Goal: Task Accomplishment & Management: Complete application form

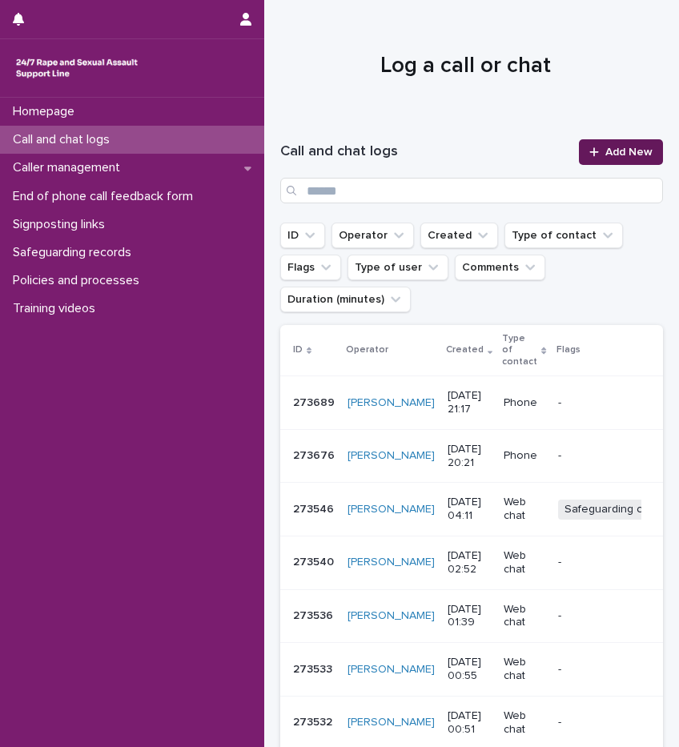
drag, startPoint x: 0, startPoint y: 0, endPoint x: 616, endPoint y: 151, distance: 634.3
click at [616, 151] on span "Add New" at bounding box center [629, 152] width 47 height 11
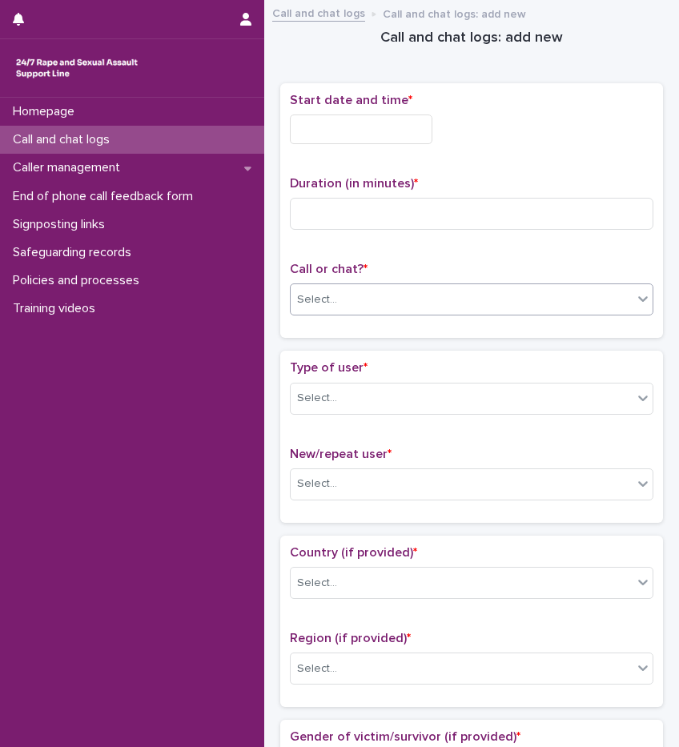
click at [320, 306] on div "Select..." at bounding box center [317, 300] width 40 height 17
click at [328, 325] on div "Phone" at bounding box center [466, 329] width 350 height 28
click at [360, 206] on input at bounding box center [472, 214] width 364 height 32
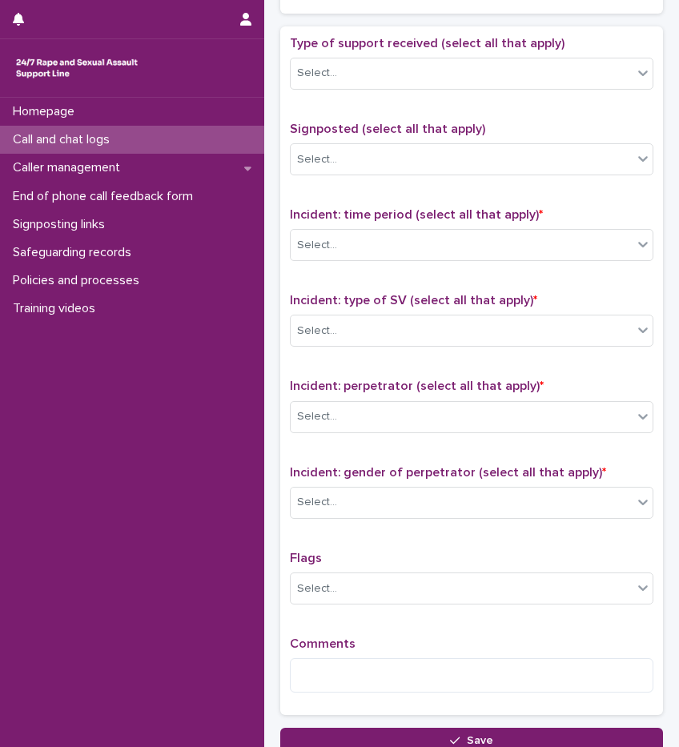
scroll to position [1009, 0]
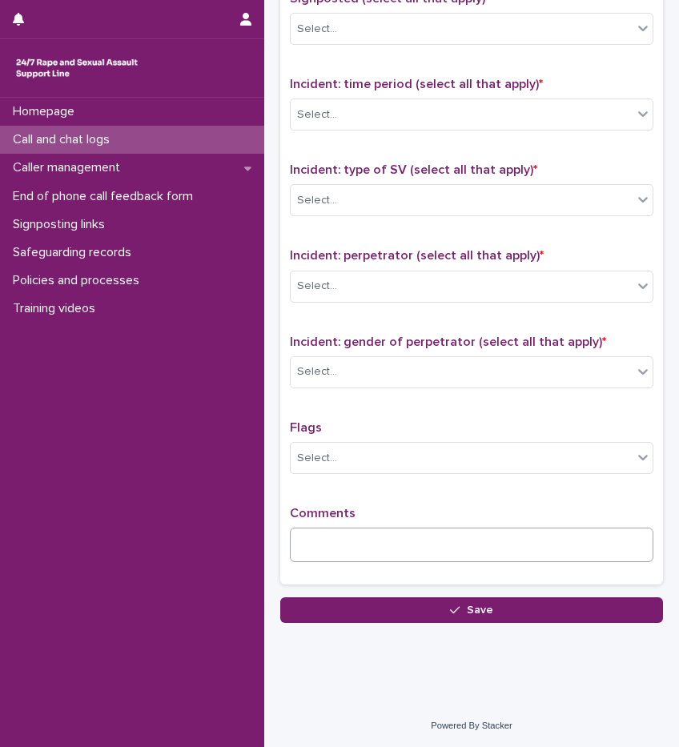
type input "**"
click at [350, 540] on textarea at bounding box center [472, 545] width 364 height 34
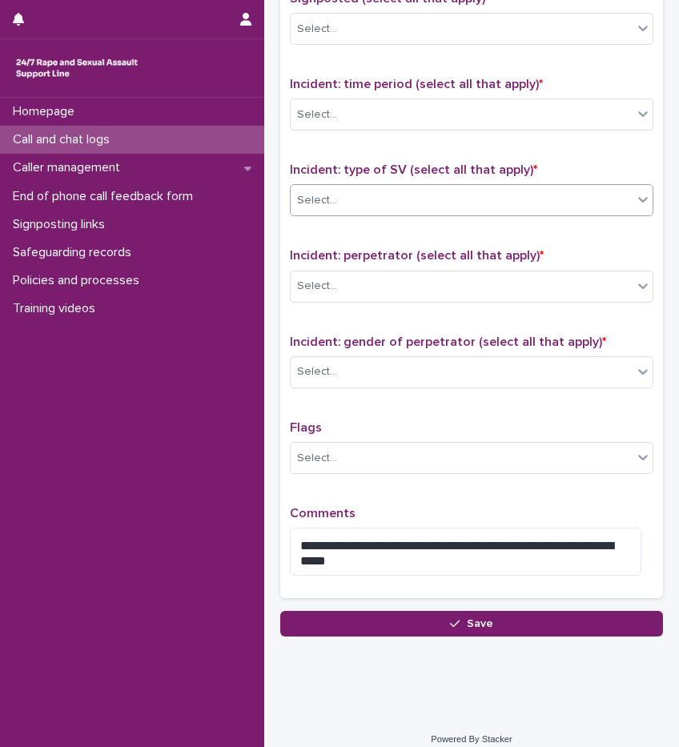
click at [317, 214] on body "Homepage Call and chat logs Caller management End of phone call feedback form S…" at bounding box center [339, 373] width 679 height 747
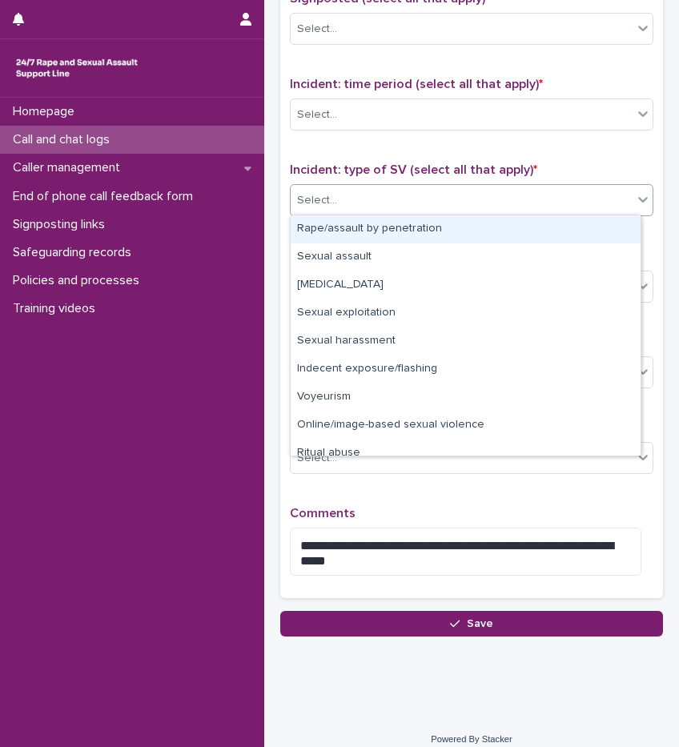
click at [323, 229] on div "Rape/assault by penetration" at bounding box center [466, 229] width 350 height 28
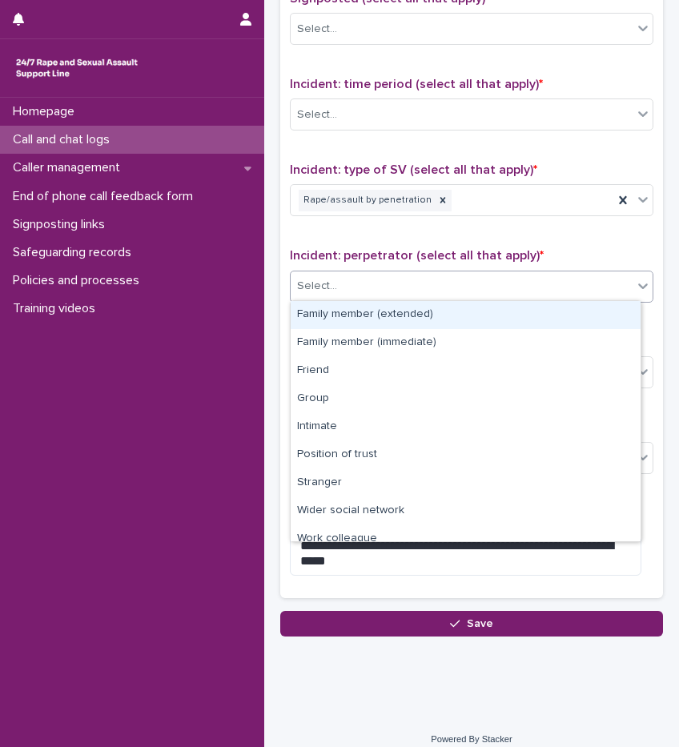
click at [340, 283] on div "Select..." at bounding box center [462, 286] width 342 height 26
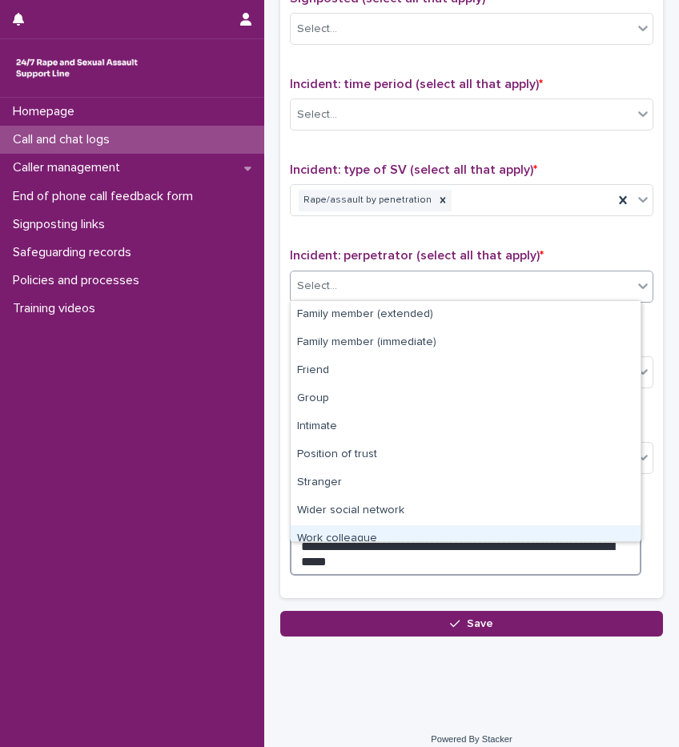
click at [457, 564] on textarea "**********" at bounding box center [466, 552] width 352 height 48
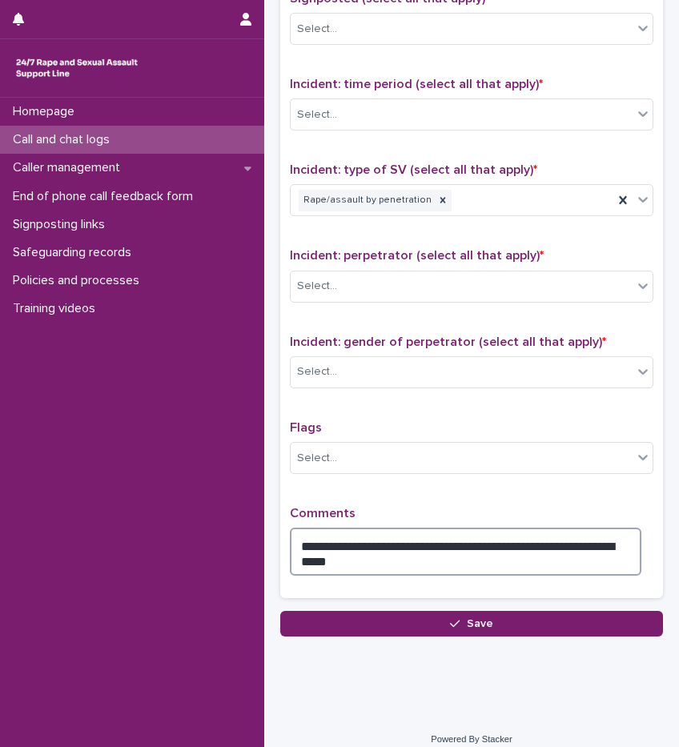
drag, startPoint x: 461, startPoint y: 558, endPoint x: 293, endPoint y: 562, distance: 168.3
click at [293, 562] on textarea "**********" at bounding box center [466, 552] width 352 height 48
type textarea "**********"
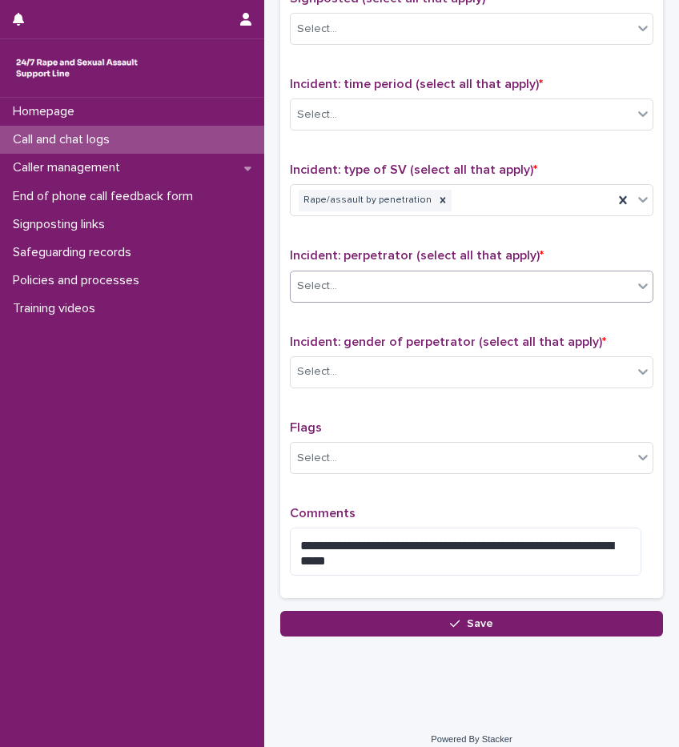
click at [306, 281] on div "Select..." at bounding box center [317, 286] width 40 height 17
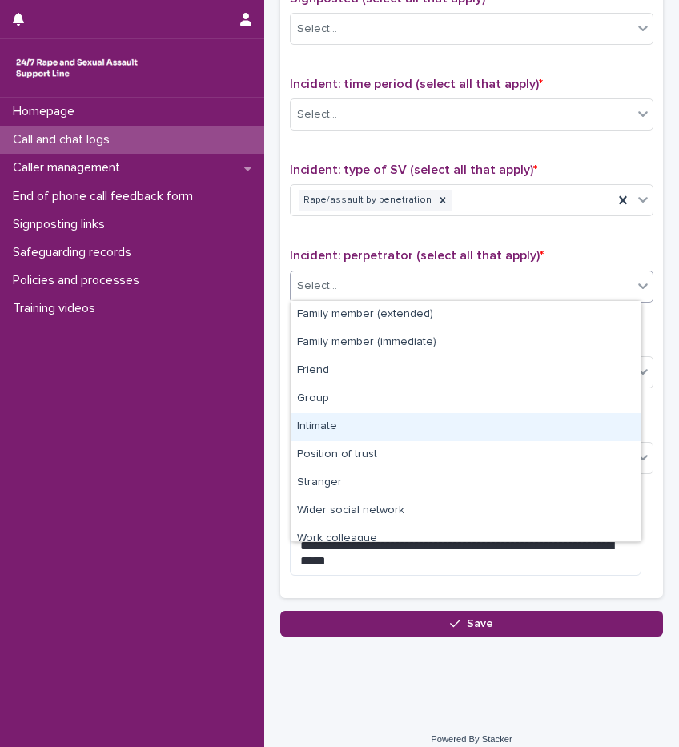
click at [334, 427] on div "Intimate" at bounding box center [466, 427] width 350 height 28
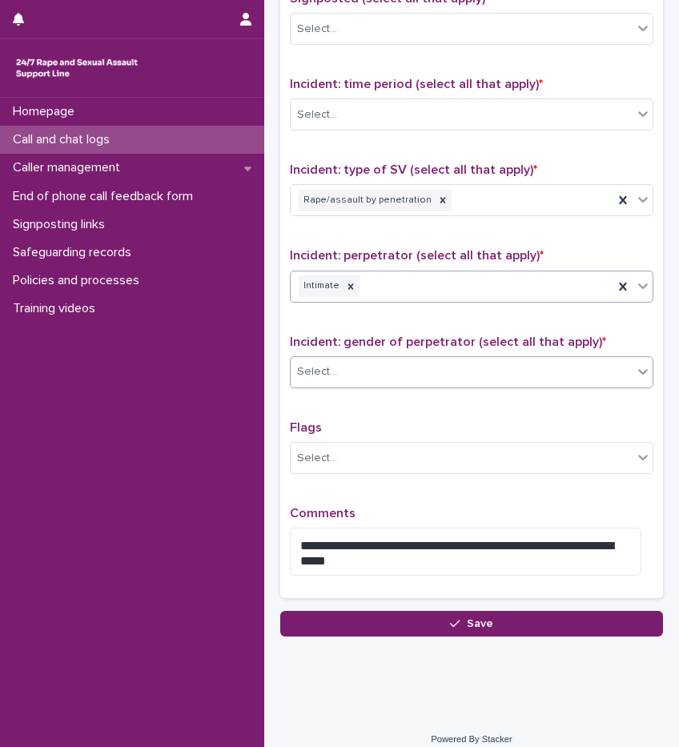
click at [341, 376] on div "Select..." at bounding box center [462, 372] width 342 height 26
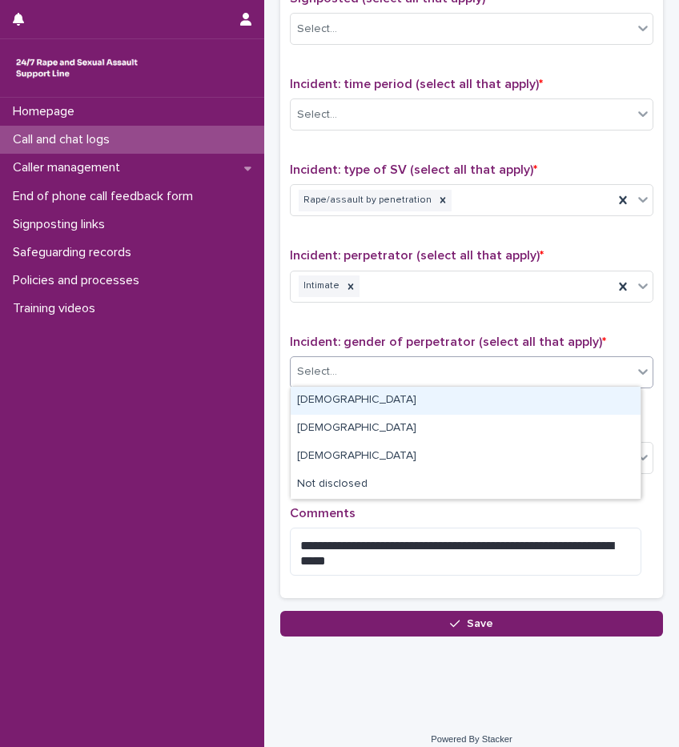
click at [351, 400] on div "Male" at bounding box center [466, 401] width 350 height 28
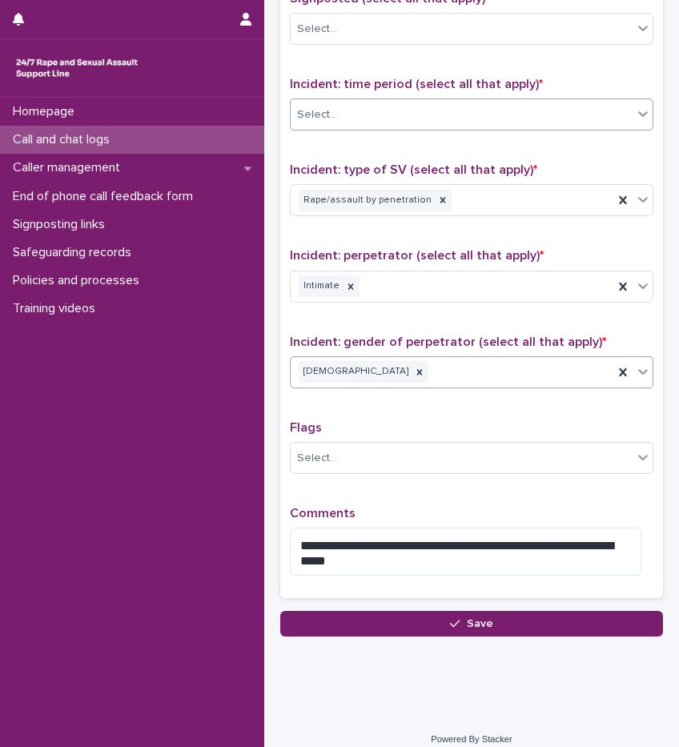
click at [352, 120] on div "Select..." at bounding box center [462, 115] width 342 height 26
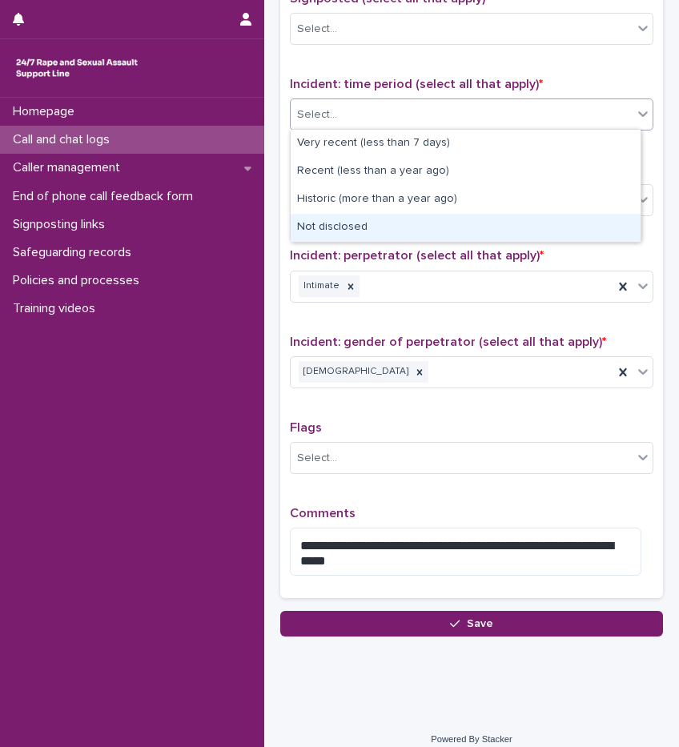
click at [365, 222] on div "Not disclosed" at bounding box center [466, 228] width 350 height 28
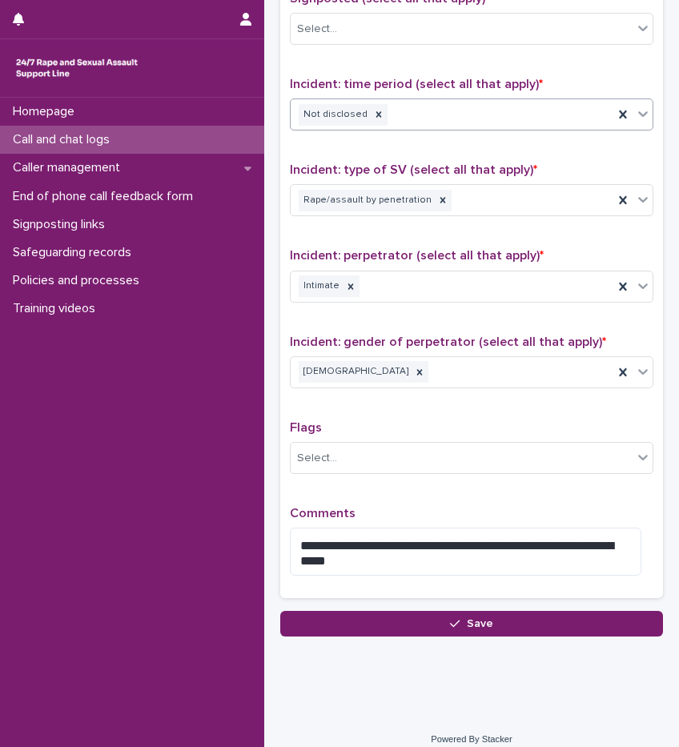
scroll to position [769, 0]
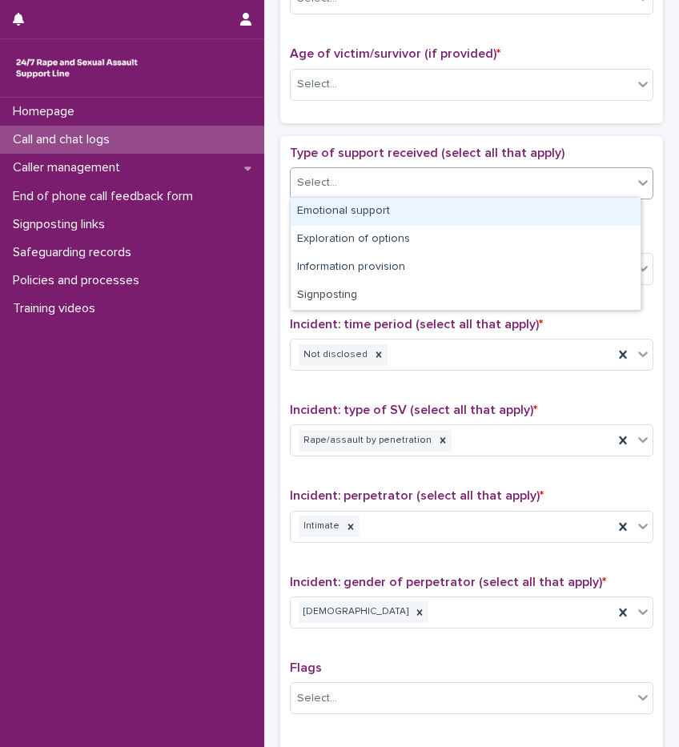
click at [344, 188] on div "Select..." at bounding box center [462, 183] width 342 height 26
click at [350, 212] on div "Emotional support" at bounding box center [466, 212] width 350 height 28
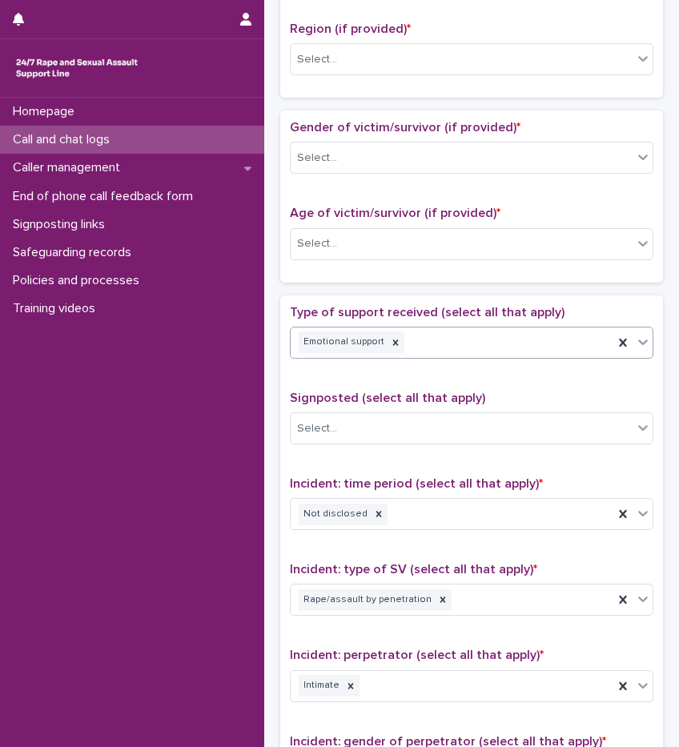
scroll to position [609, 0]
click at [348, 225] on div "Age of victim/survivor (if provided) * Select..." at bounding box center [472, 240] width 364 height 66
click at [348, 240] on div "Select..." at bounding box center [462, 244] width 342 height 26
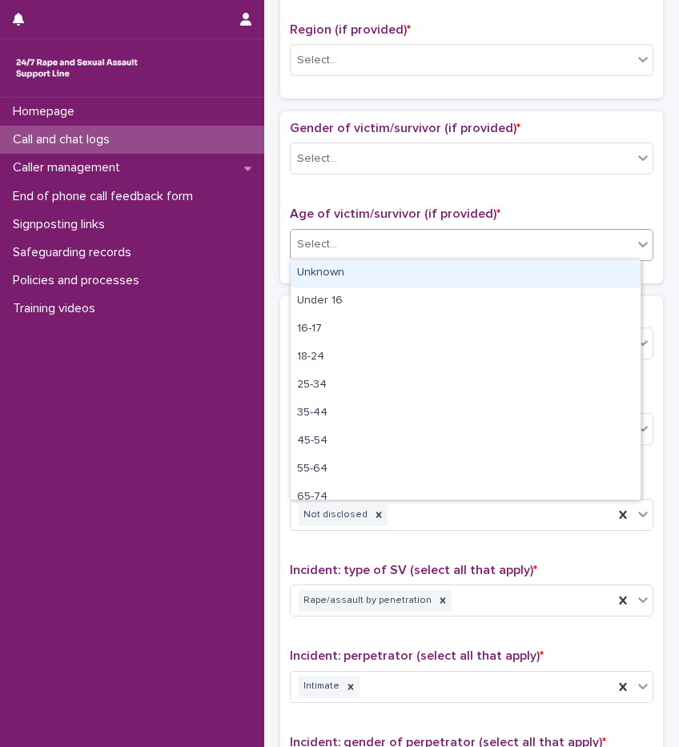
click at [340, 268] on div "Unknown" at bounding box center [466, 274] width 350 height 28
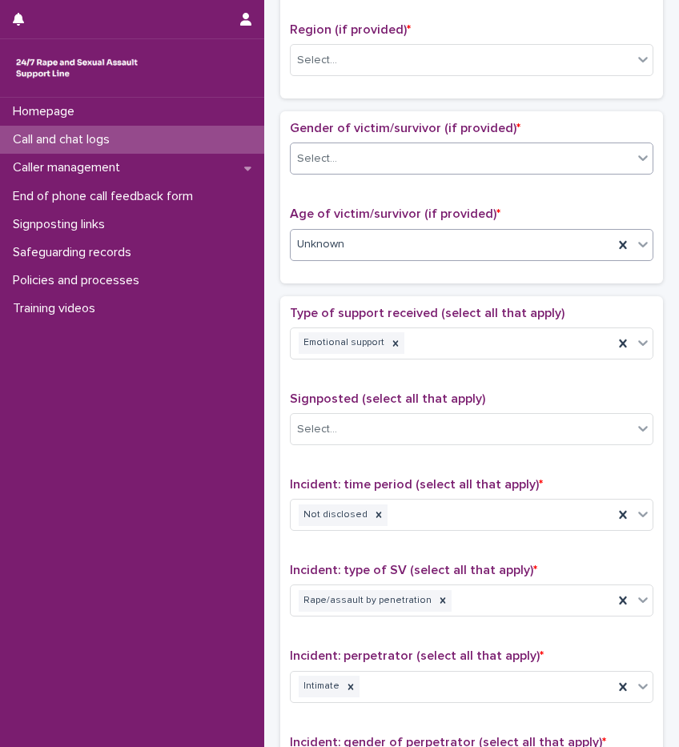
click at [345, 159] on div "Select..." at bounding box center [462, 159] width 342 height 26
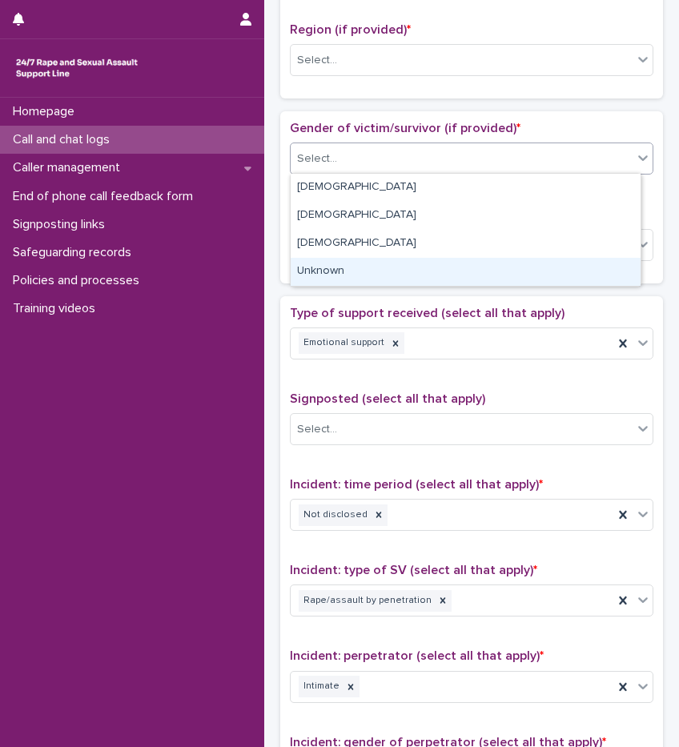
click at [348, 268] on div "Unknown" at bounding box center [466, 272] width 350 height 28
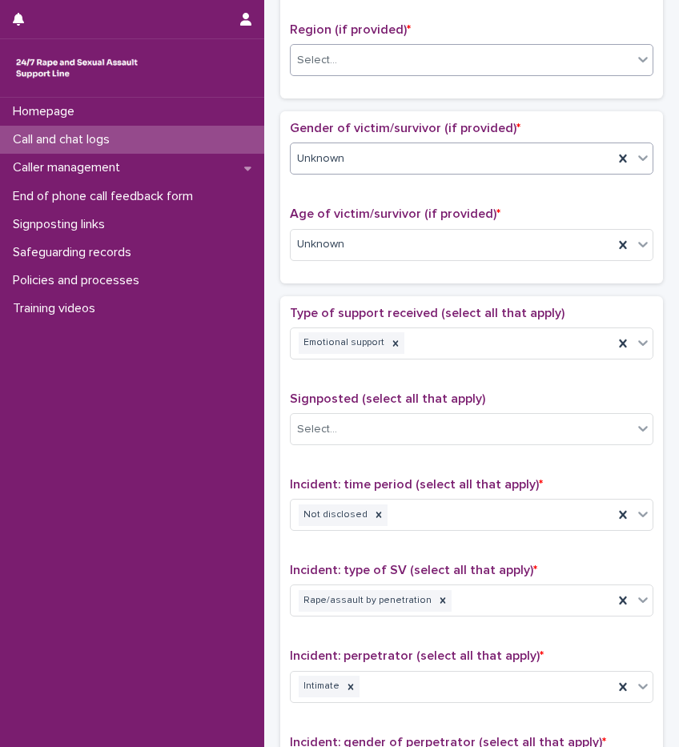
click at [322, 64] on div "Select..." at bounding box center [317, 60] width 40 height 17
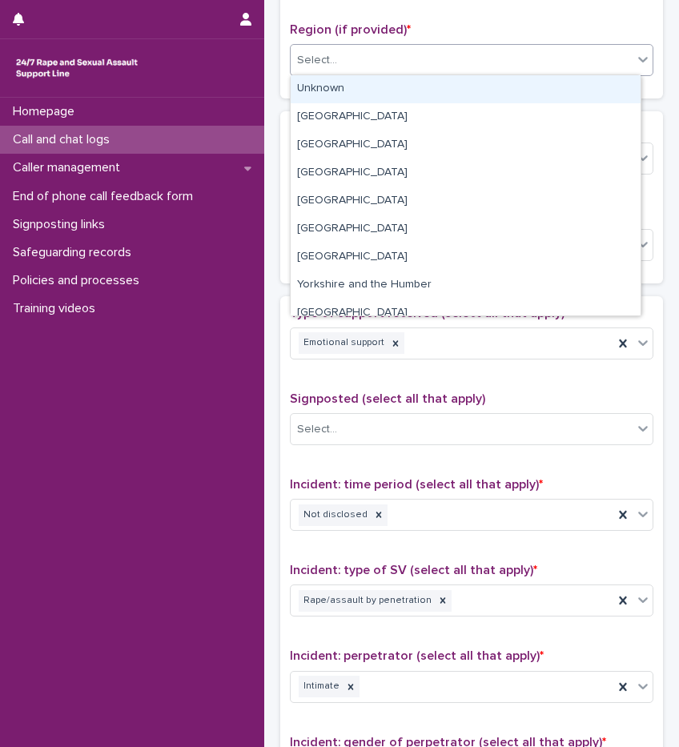
click at [323, 96] on div "Unknown" at bounding box center [466, 89] width 350 height 28
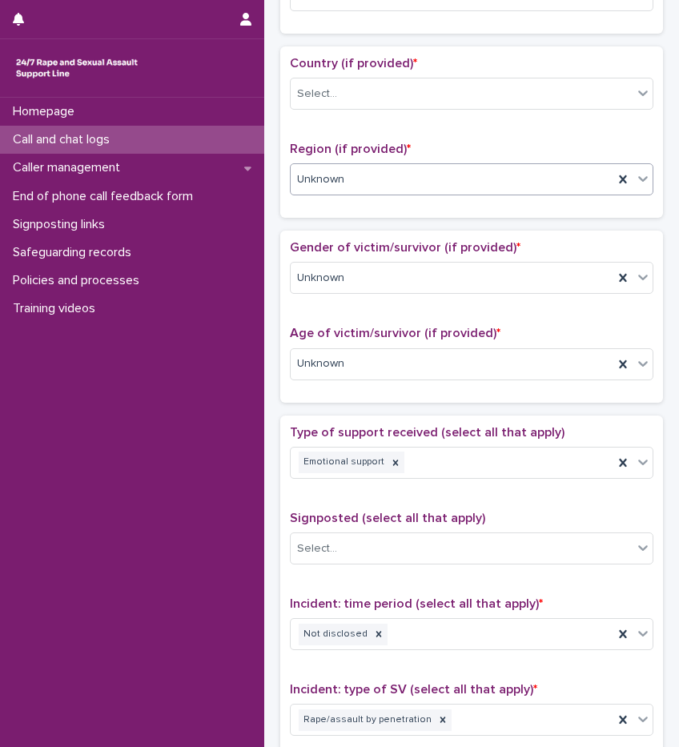
scroll to position [368, 0]
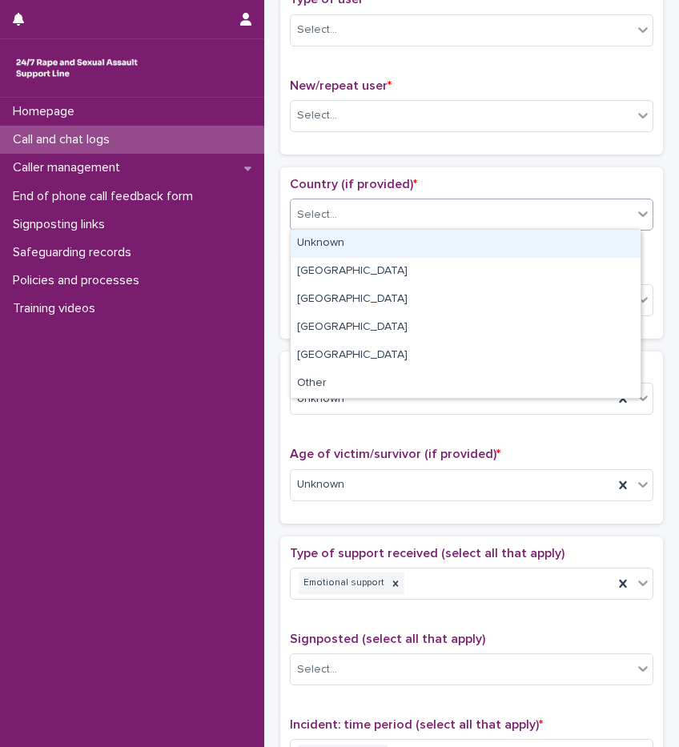
click at [339, 205] on div at bounding box center [340, 215] width 2 height 20
click at [341, 244] on div "Unknown" at bounding box center [466, 244] width 350 height 28
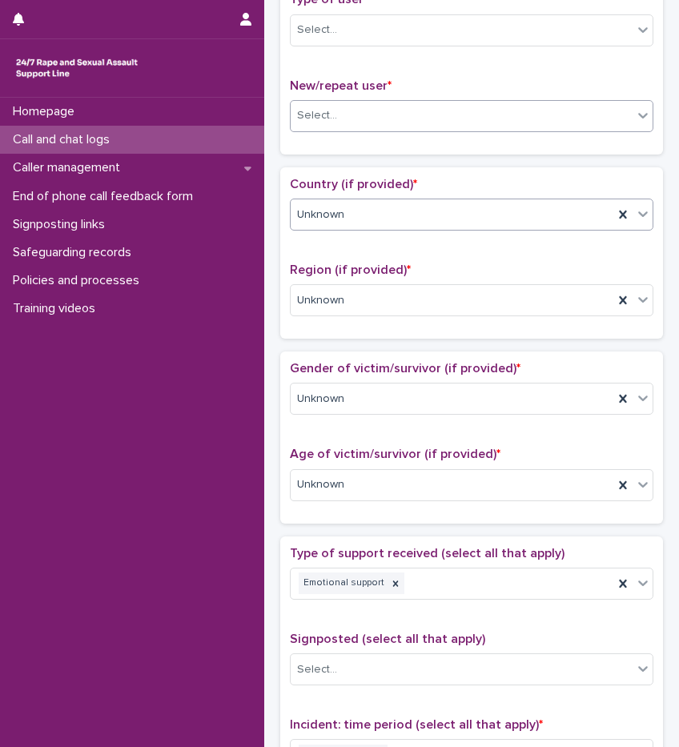
click at [332, 109] on div "Select..." at bounding box center [317, 115] width 40 height 17
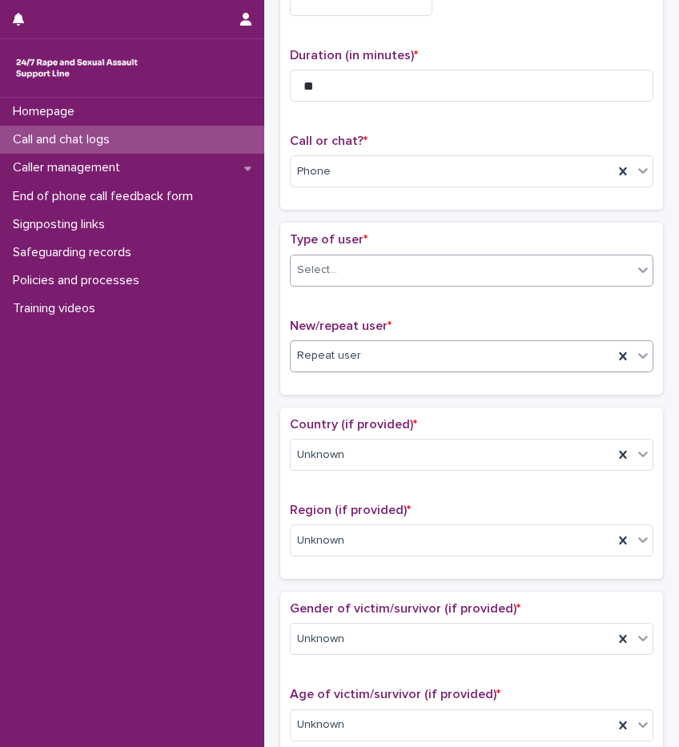
click at [338, 255] on div "Select..." at bounding box center [472, 271] width 364 height 32
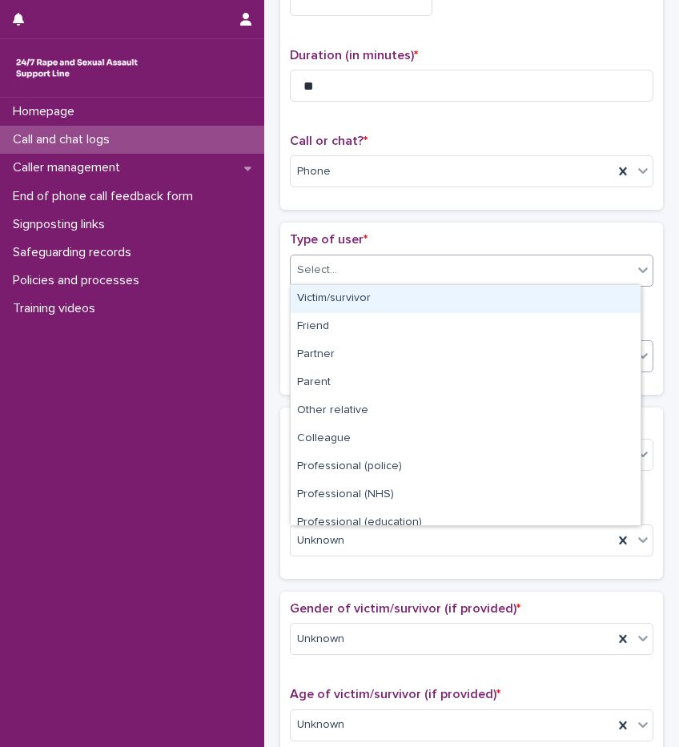
click at [361, 302] on div "Victim/survivor" at bounding box center [466, 299] width 350 height 28
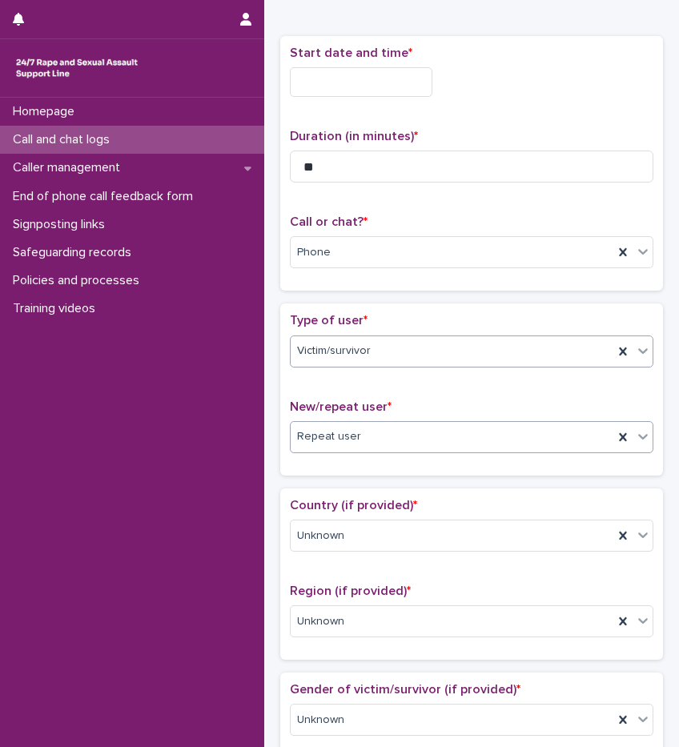
scroll to position [0, 0]
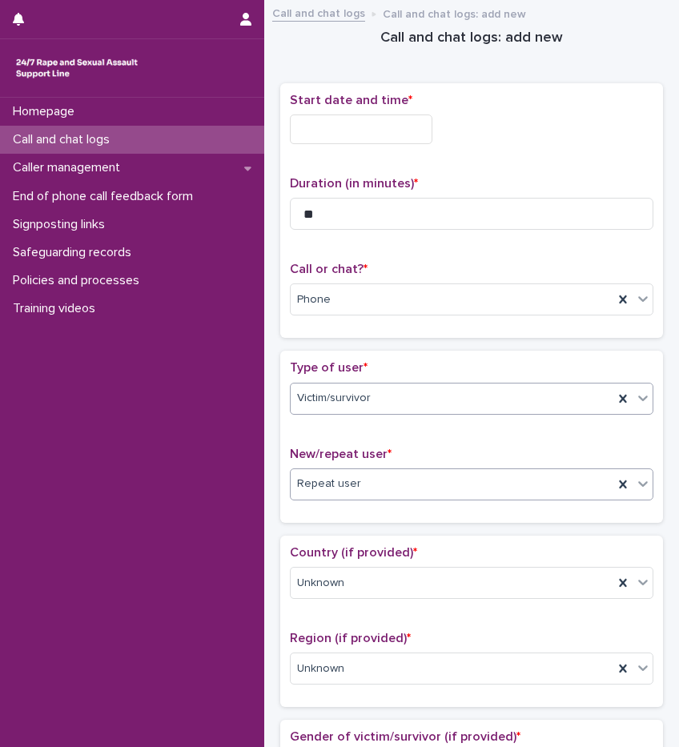
click at [356, 119] on input "text" at bounding box center [361, 130] width 143 height 30
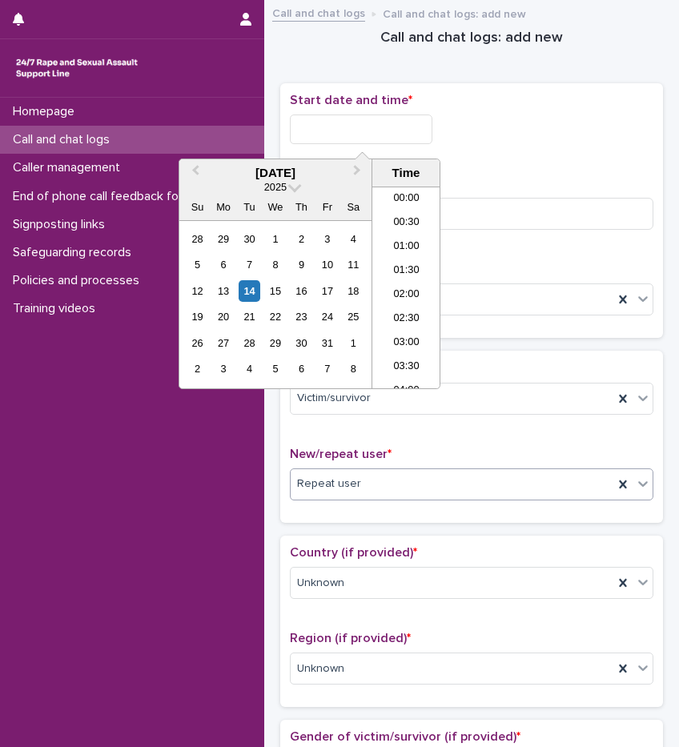
scroll to position [945, 0]
click at [399, 263] on li "21:00" at bounding box center [406, 264] width 68 height 24
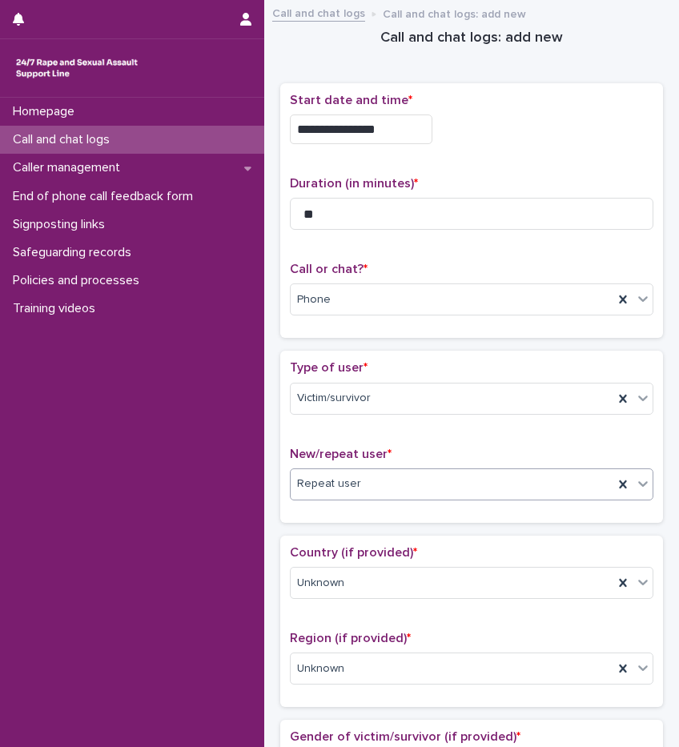
click at [397, 139] on input "**********" at bounding box center [361, 130] width 143 height 30
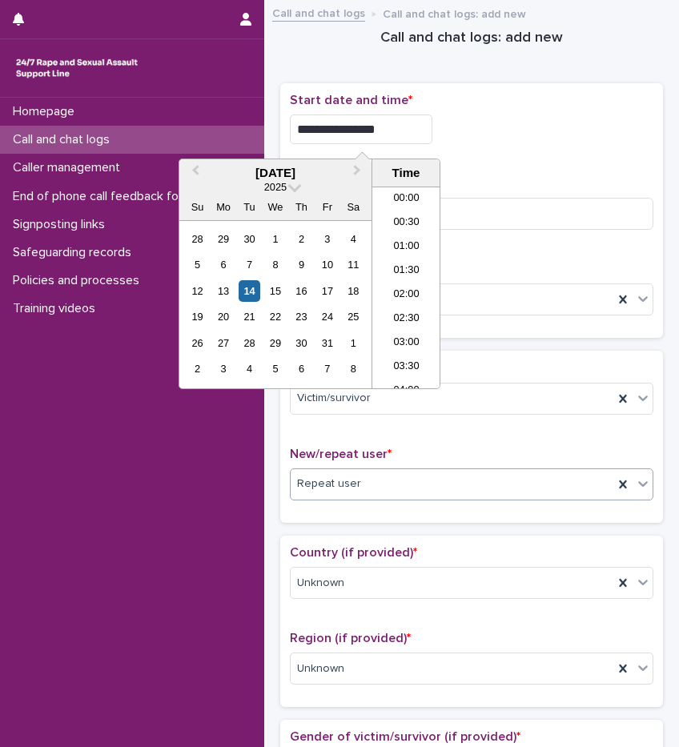
scroll to position [921, 0]
type input "**********"
click at [540, 105] on p "Start date and time *" at bounding box center [472, 100] width 364 height 15
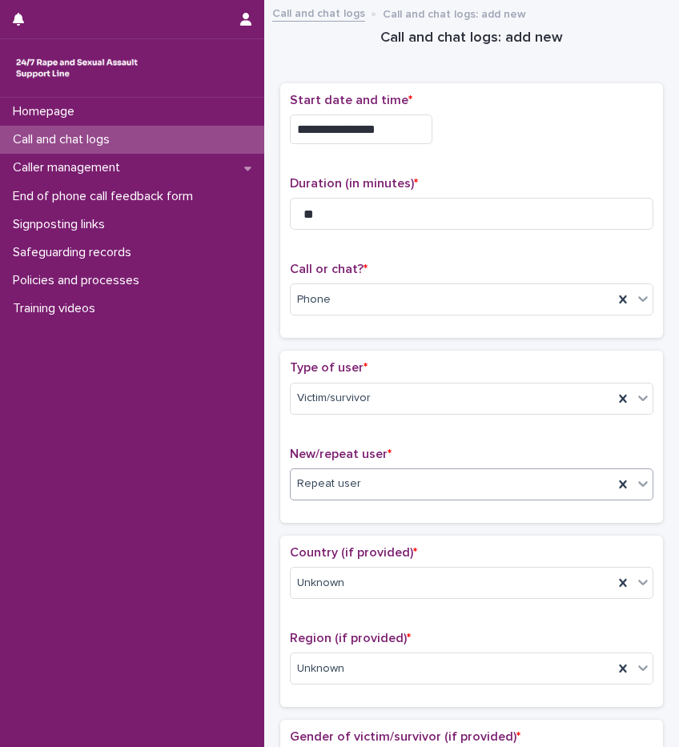
scroll to position [1023, 0]
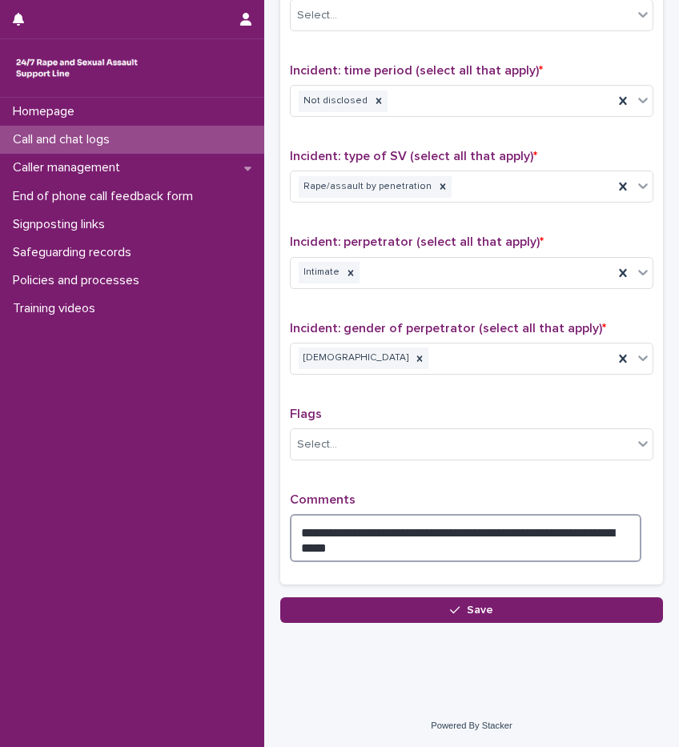
click at [409, 544] on textarea "**********" at bounding box center [466, 538] width 352 height 48
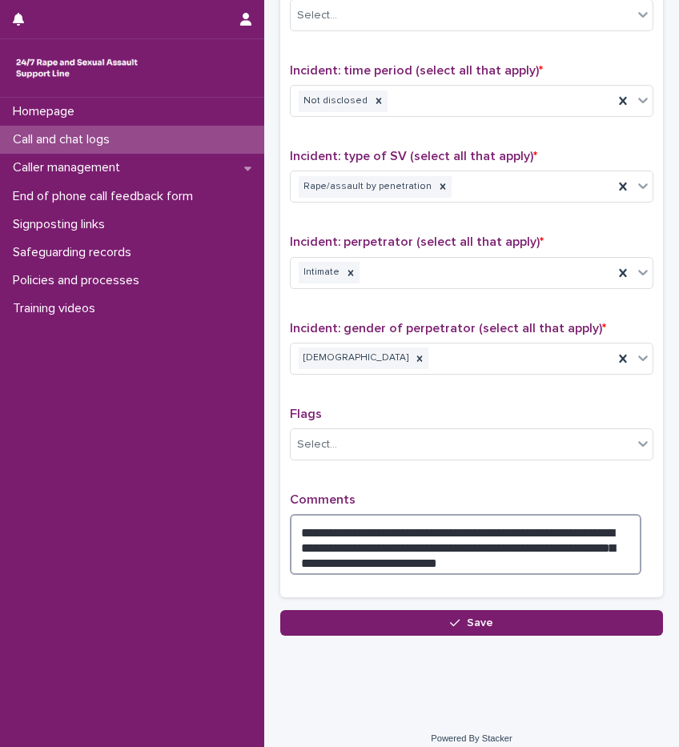
drag, startPoint x: 460, startPoint y: 540, endPoint x: 497, endPoint y: 554, distance: 40.3
click at [497, 554] on textarea "**********" at bounding box center [466, 544] width 352 height 61
click at [477, 566] on textarea "**********" at bounding box center [466, 544] width 352 height 61
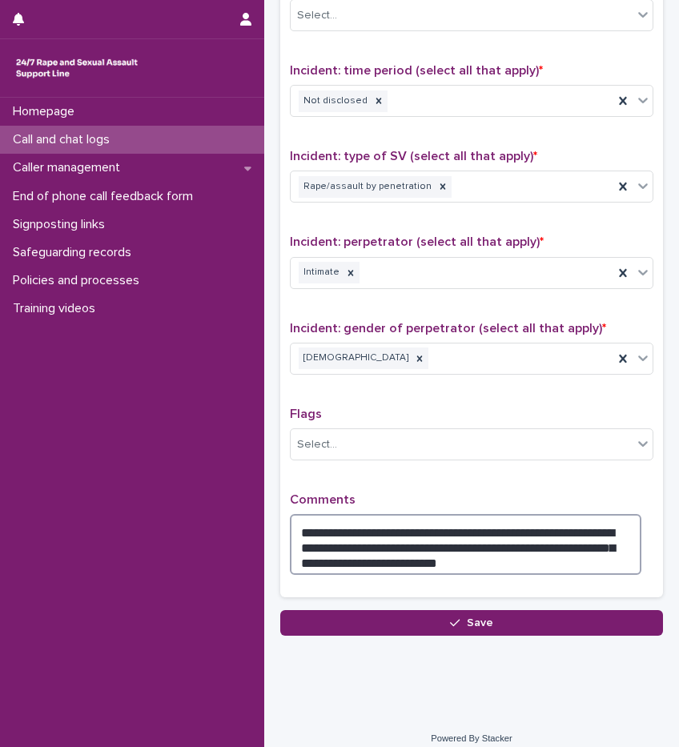
drag, startPoint x: 487, startPoint y: 564, endPoint x: 476, endPoint y: 541, distance: 25.8
click at [476, 541] on textarea "**********" at bounding box center [466, 544] width 352 height 61
click at [489, 561] on textarea "**********" at bounding box center [466, 544] width 352 height 61
type textarea "**********"
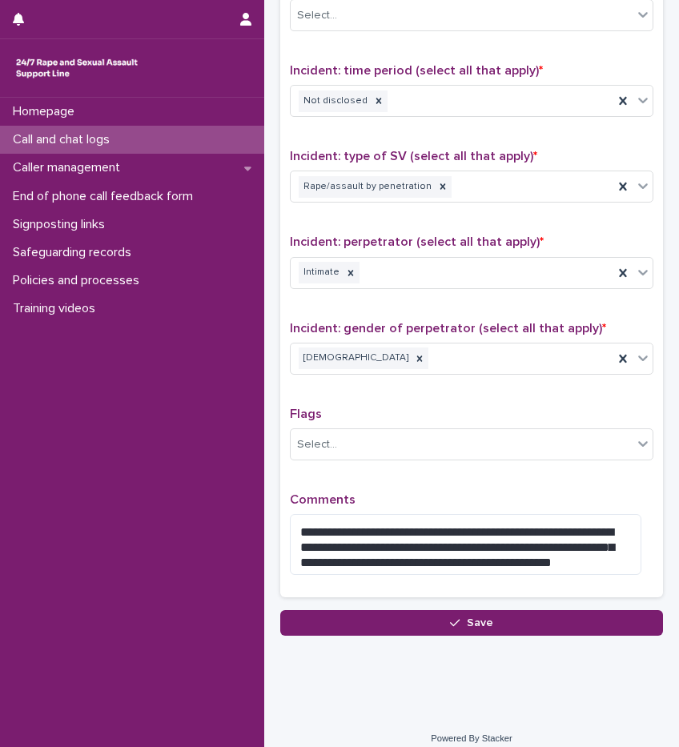
click at [457, 498] on p "Comments" at bounding box center [472, 500] width 364 height 15
click at [495, 620] on button "Save" at bounding box center [471, 623] width 383 height 26
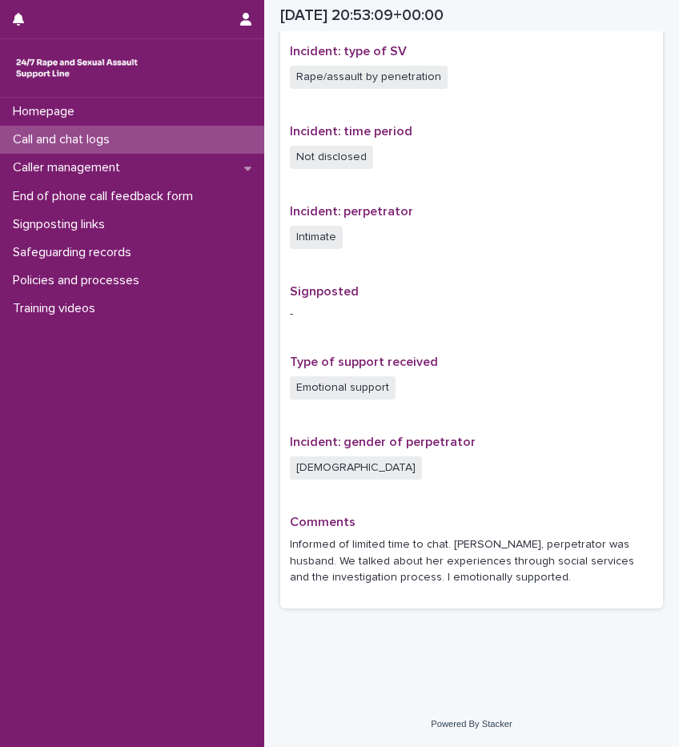
scroll to position [792, 0]
click at [122, 137] on p "Call and chat logs" at bounding box center [64, 139] width 116 height 15
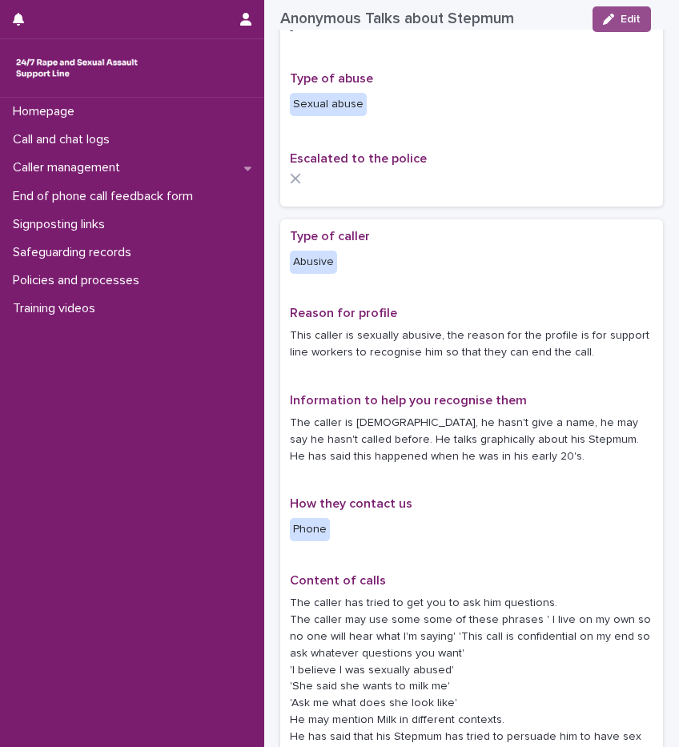
scroll to position [116, 0]
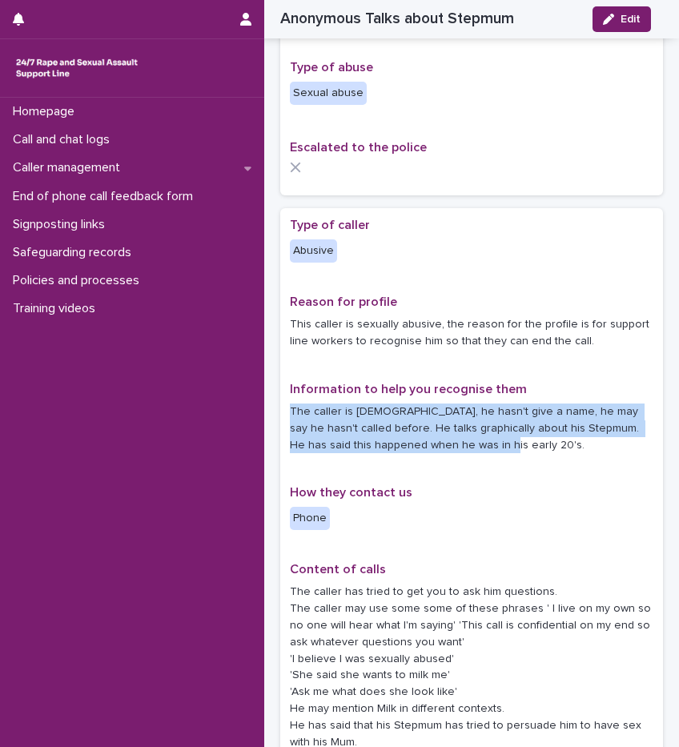
drag, startPoint x: 286, startPoint y: 405, endPoint x: 520, endPoint y: 439, distance: 236.4
click at [520, 439] on div "Type of caller Abusive Reason for profile This caller is sexually abusive, the …" at bounding box center [471, 657] width 383 height 898
click at [520, 439] on p "The caller is [DEMOGRAPHIC_DATA], he hasn't give a name, he may say he hasn't c…" at bounding box center [472, 429] width 364 height 50
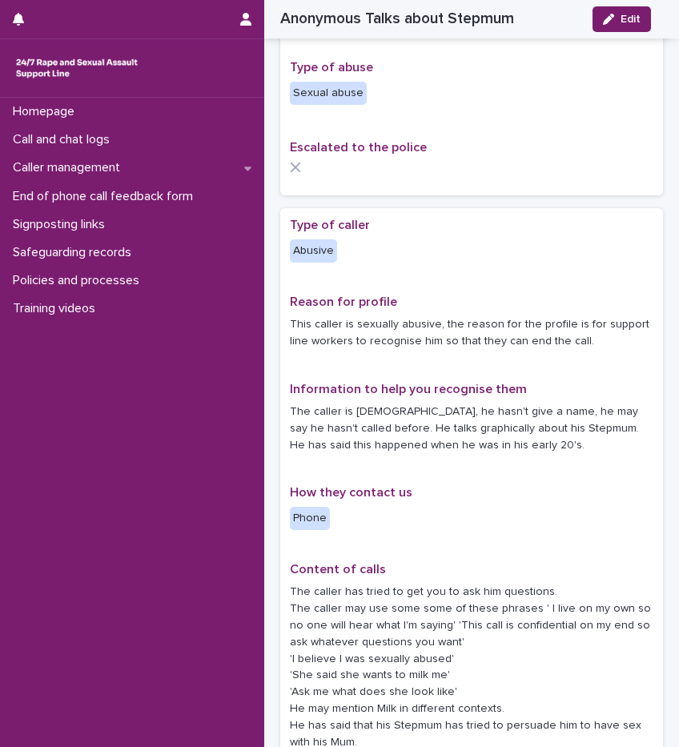
click at [517, 445] on p "The caller is [DEMOGRAPHIC_DATA], he hasn't give a name, he may say he hasn't c…" at bounding box center [472, 429] width 364 height 50
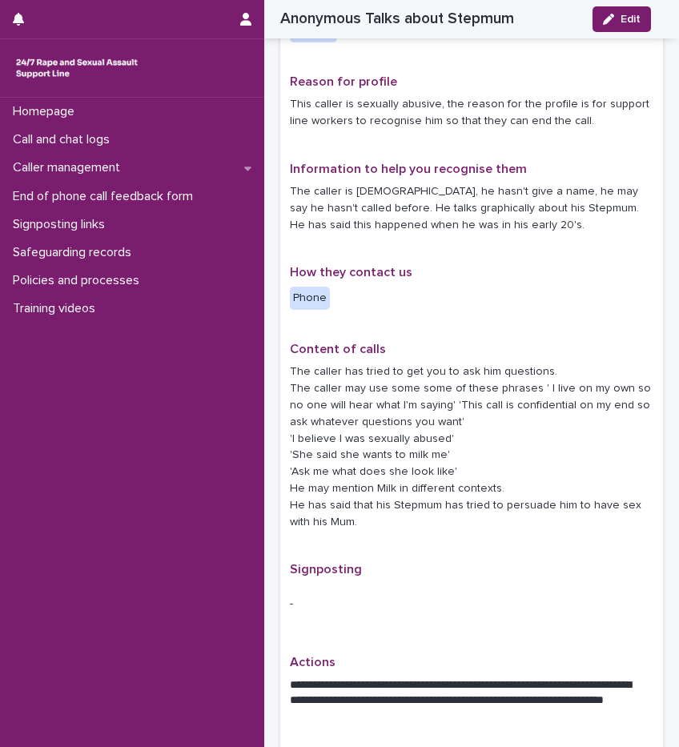
scroll to position [356, 0]
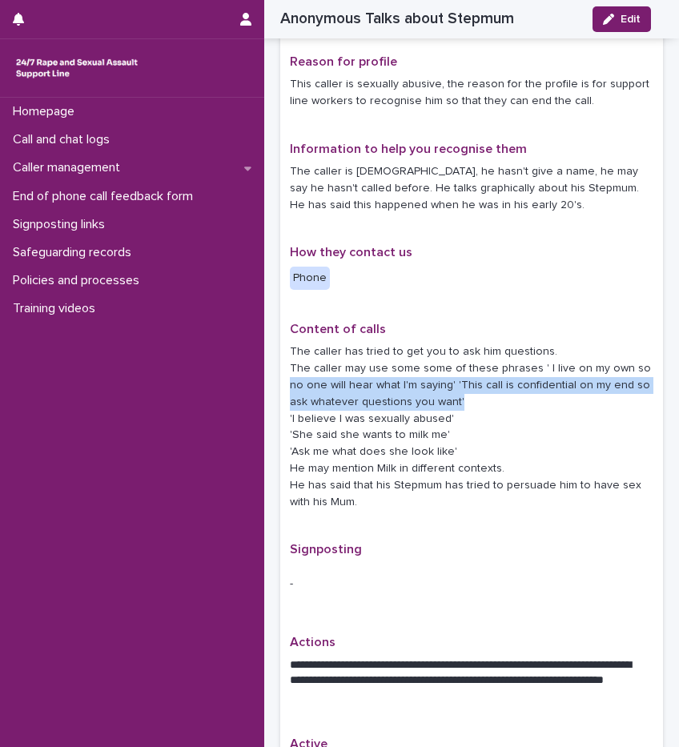
drag, startPoint x: 291, startPoint y: 380, endPoint x: 465, endPoint y: 401, distance: 175.1
click at [465, 401] on p "The caller has tried to get you to ask him questions. The caller may use some s…" at bounding box center [472, 427] width 364 height 167
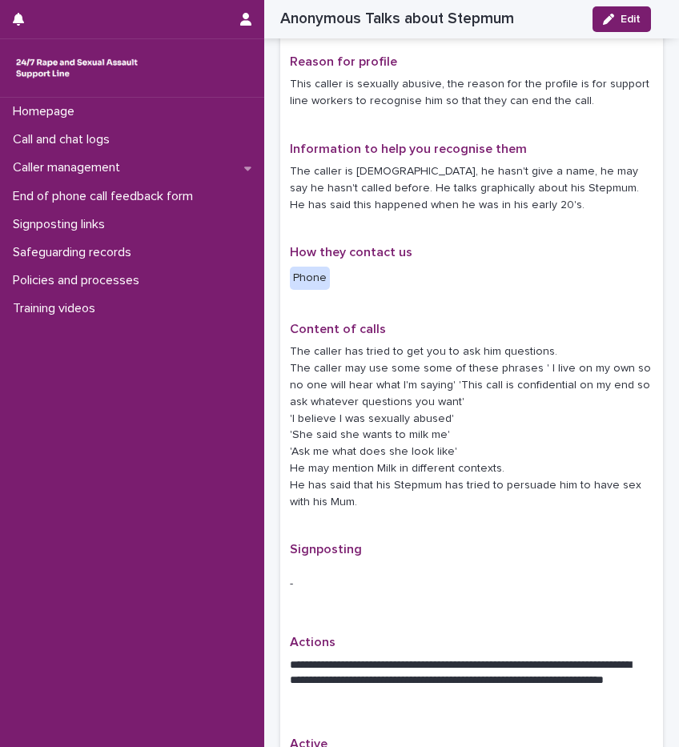
drag, startPoint x: 465, startPoint y: 401, endPoint x: 449, endPoint y: 415, distance: 20.4
click at [449, 415] on p "The caller has tried to get you to ask him questions. The caller may use some s…" at bounding box center [472, 427] width 364 height 167
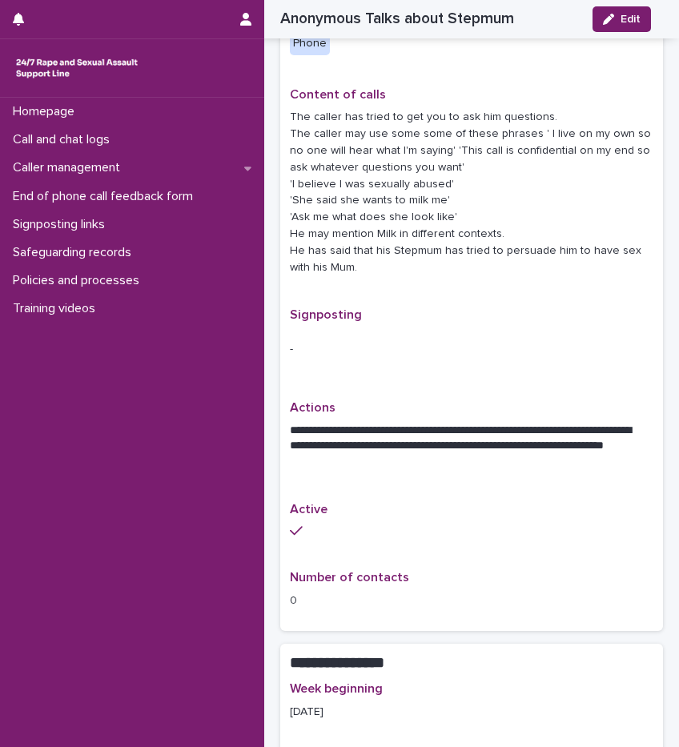
scroll to position [597, 0]
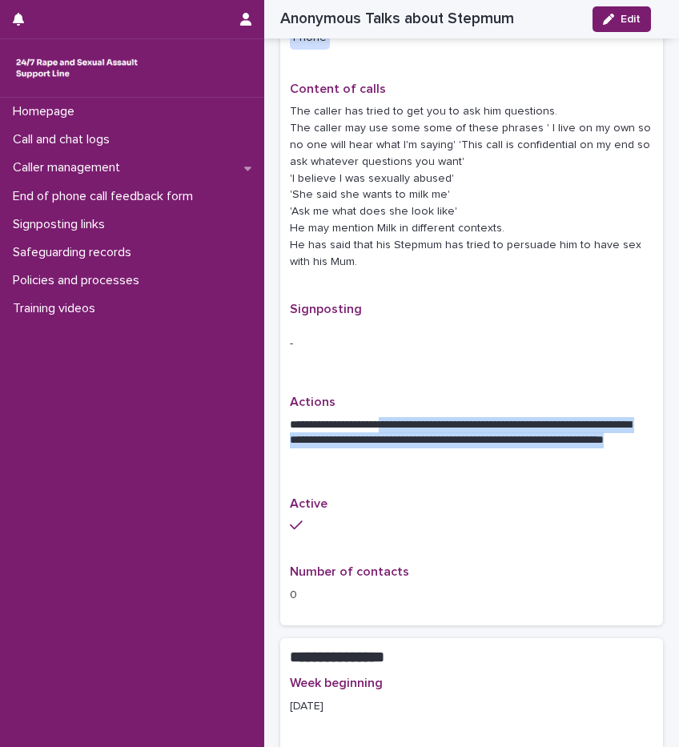
drag, startPoint x: 399, startPoint y: 459, endPoint x: 390, endPoint y: 429, distance: 31.7
click at [390, 429] on p "**********" at bounding box center [466, 441] width 352 height 48
drag, startPoint x: 390, startPoint y: 429, endPoint x: 390, endPoint y: 452, distance: 23.2
click at [390, 452] on p "**********" at bounding box center [466, 441] width 352 height 48
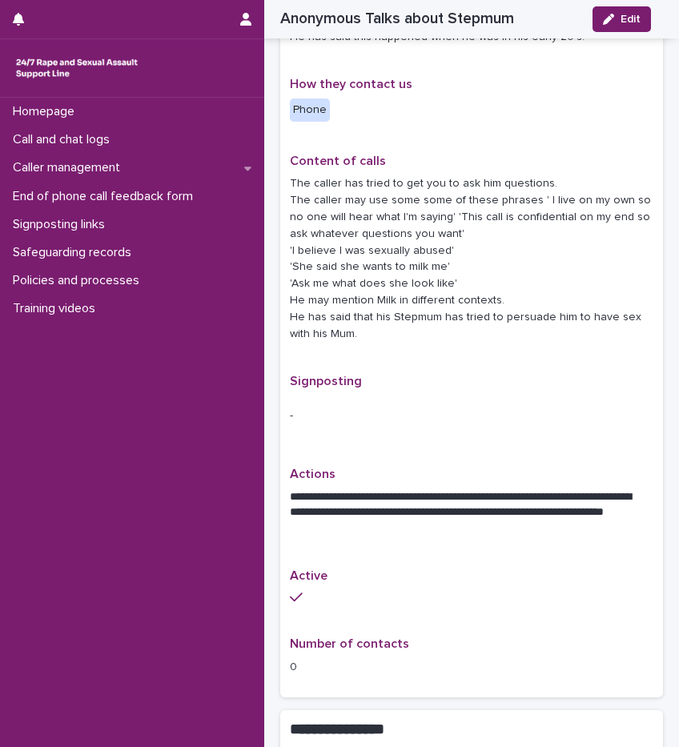
scroll to position [561, 0]
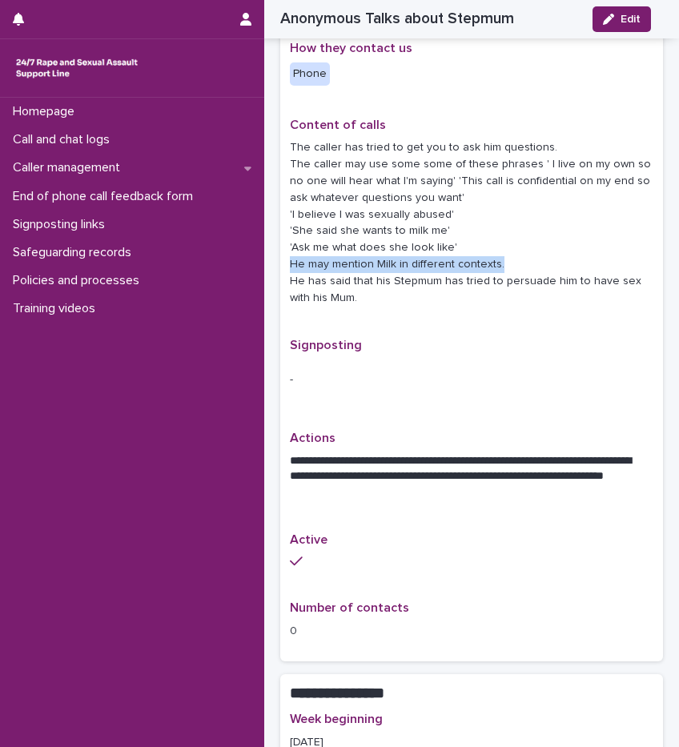
drag, startPoint x: 292, startPoint y: 260, endPoint x: 509, endPoint y: 272, distance: 217.4
click at [509, 272] on p "The caller has tried to get you to ask him questions. The caller may use some s…" at bounding box center [472, 222] width 364 height 167
click at [489, 296] on p "The caller has tried to get you to ask him questions. The caller may use some s…" at bounding box center [472, 222] width 364 height 167
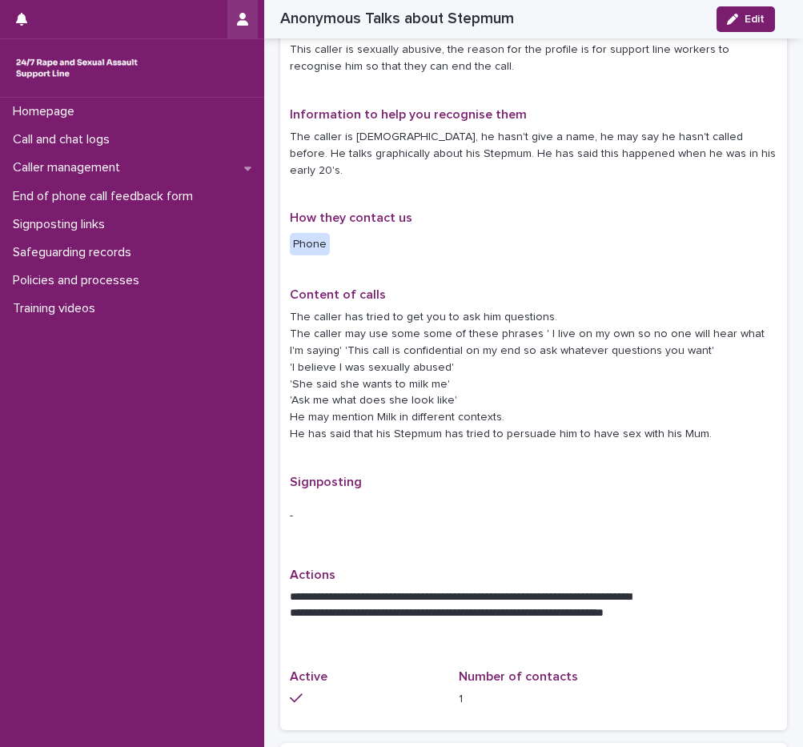
scroll to position [354, 0]
